Goal: Find specific page/section: Find specific page/section

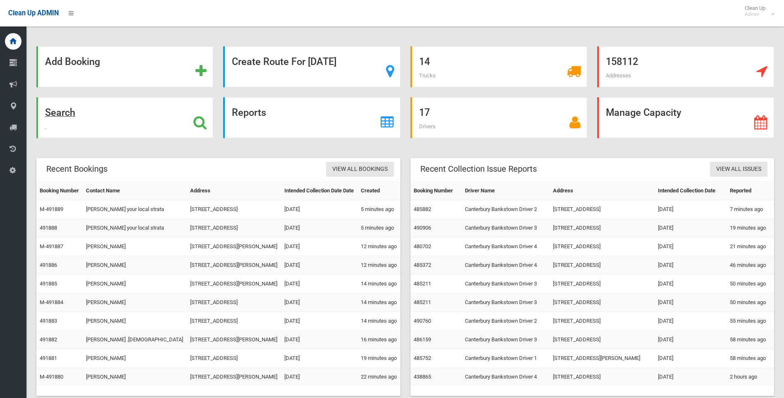
click at [65, 113] on strong "Search" at bounding box center [60, 113] width 30 height 12
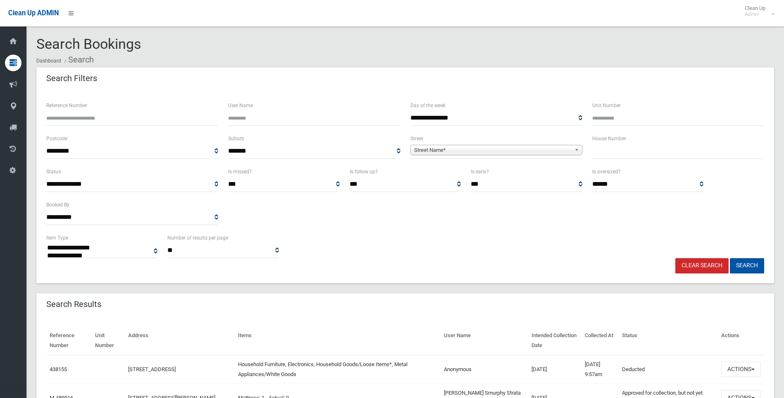
select select
click at [484, 151] on span "Street Name*" at bounding box center [492, 150] width 157 height 10
type input "*****"
click at [453, 170] on li "Myers Street (ROSELANDS 2196)" at bounding box center [497, 173] width 168 height 10
click at [749, 266] on button "Search" at bounding box center [747, 265] width 34 height 15
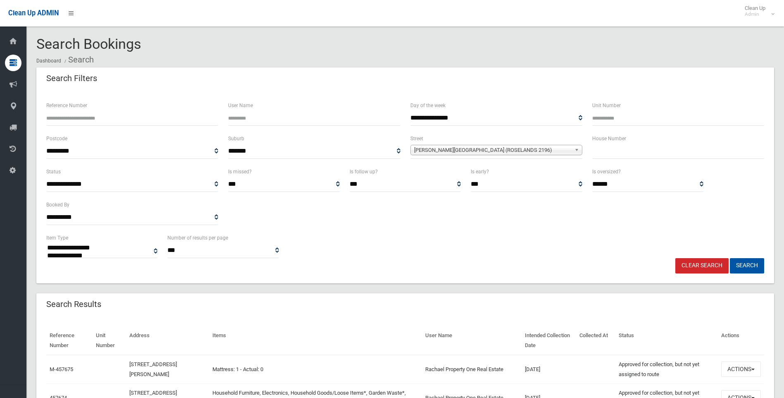
select select
click at [705, 269] on link "Clear Search" at bounding box center [702, 265] width 53 height 15
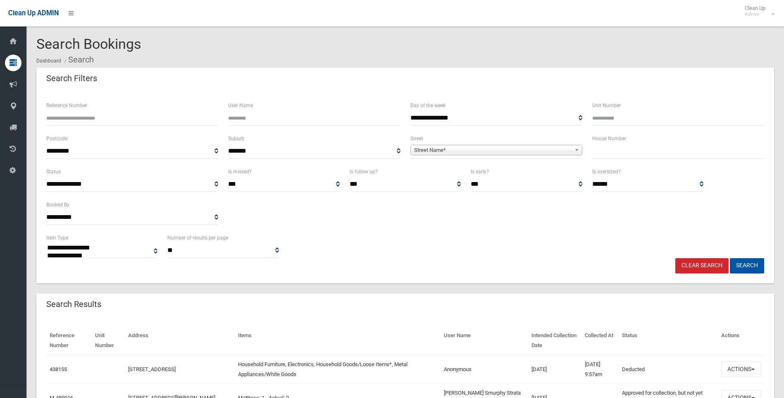
select select
click at [706, 265] on link "Clear Search" at bounding box center [702, 265] width 53 height 15
